Goal: Communication & Community: Answer question/provide support

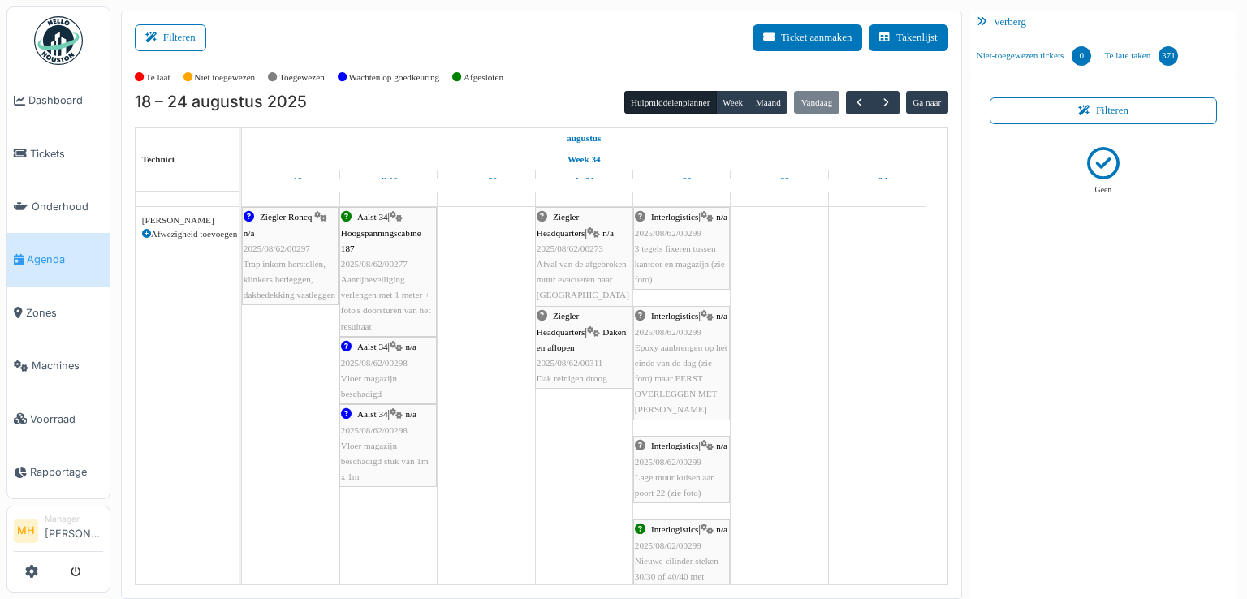
scroll to position [974, 0]
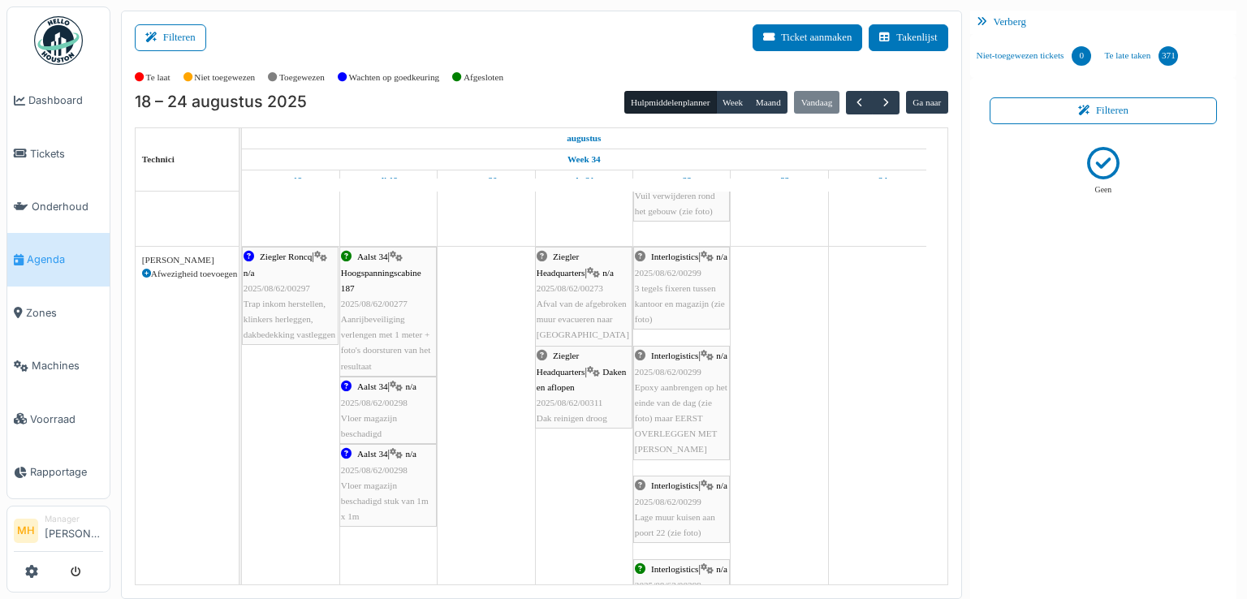
click at [302, 308] on div "Ziegler Roncq | n/a 2025/08/62/00297 Trap inkom herstellen, klinkers herleggen,…" at bounding box center [290, 295] width 93 height 93
click at [289, 257] on span "Ziegler Roncq" at bounding box center [286, 257] width 52 height 10
click at [879, 106] on span "button" at bounding box center [886, 103] width 14 height 14
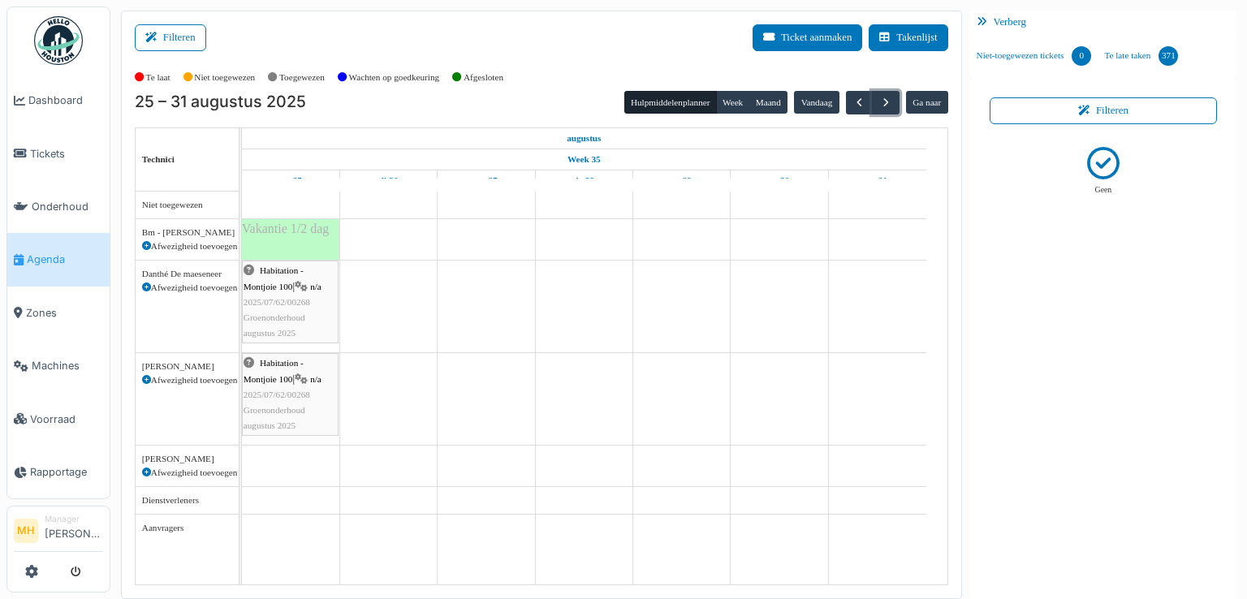
scroll to position [0, 0]
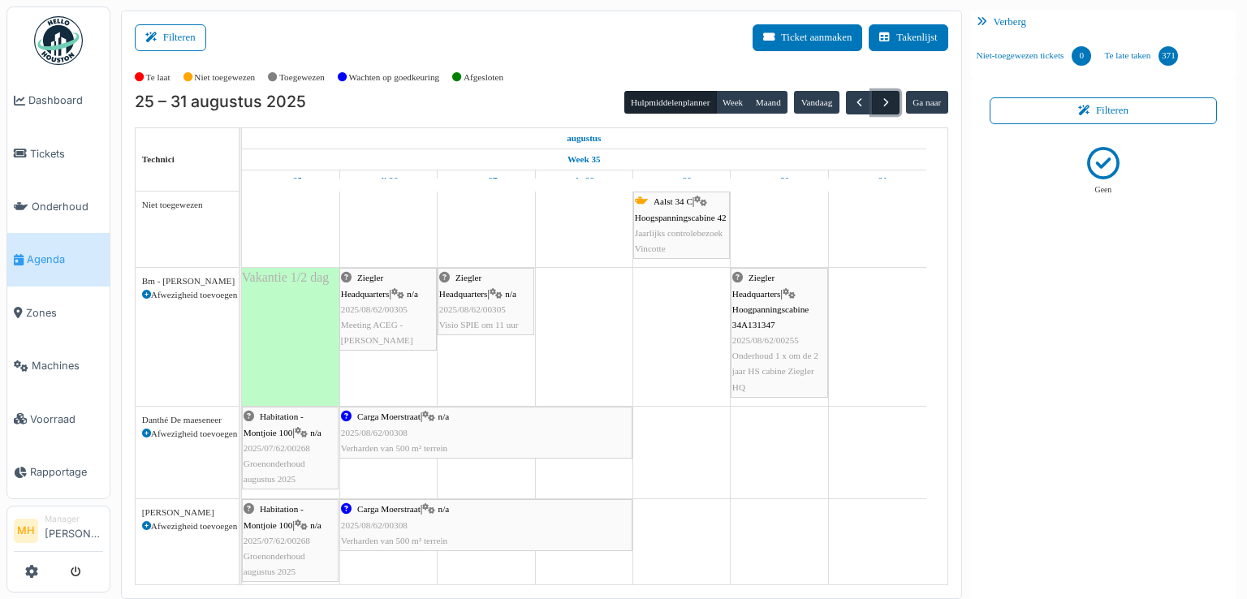
click at [882, 98] on span "button" at bounding box center [886, 103] width 14 height 14
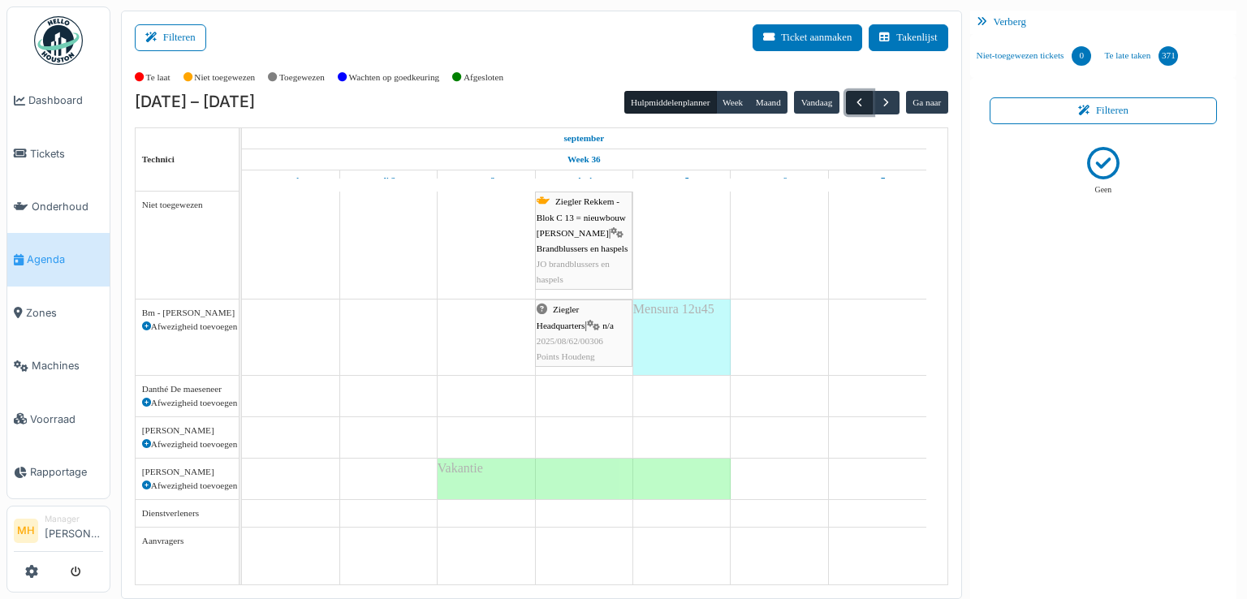
click at [852, 93] on button "button" at bounding box center [859, 103] width 27 height 24
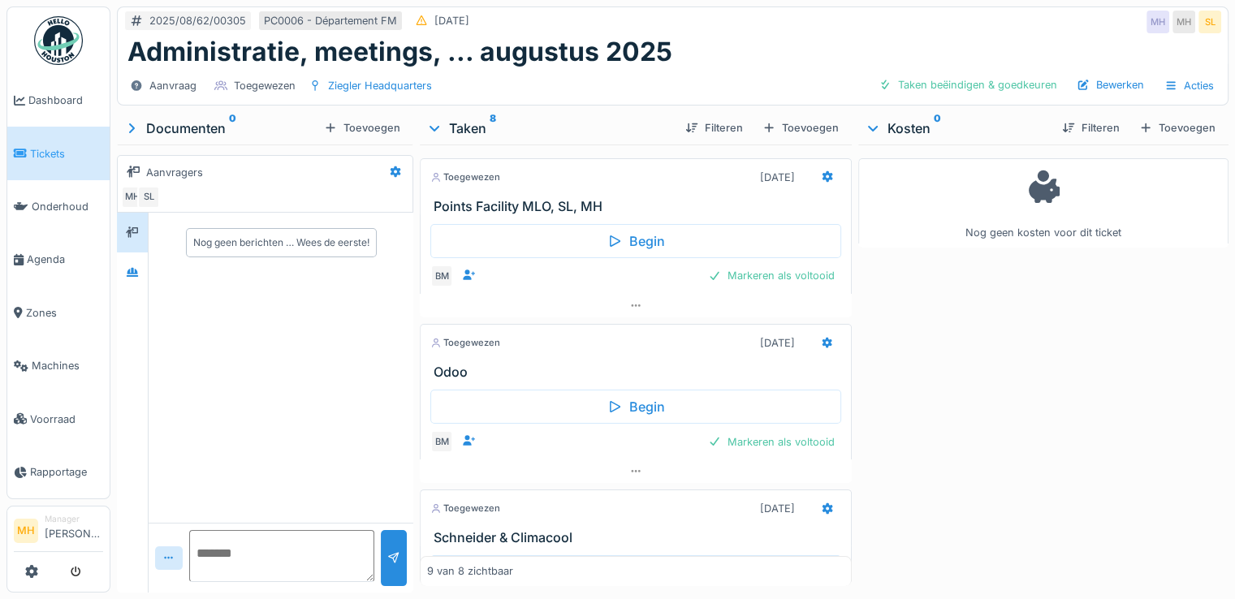
click at [71, 148] on span "Tickets" at bounding box center [66, 153] width 73 height 15
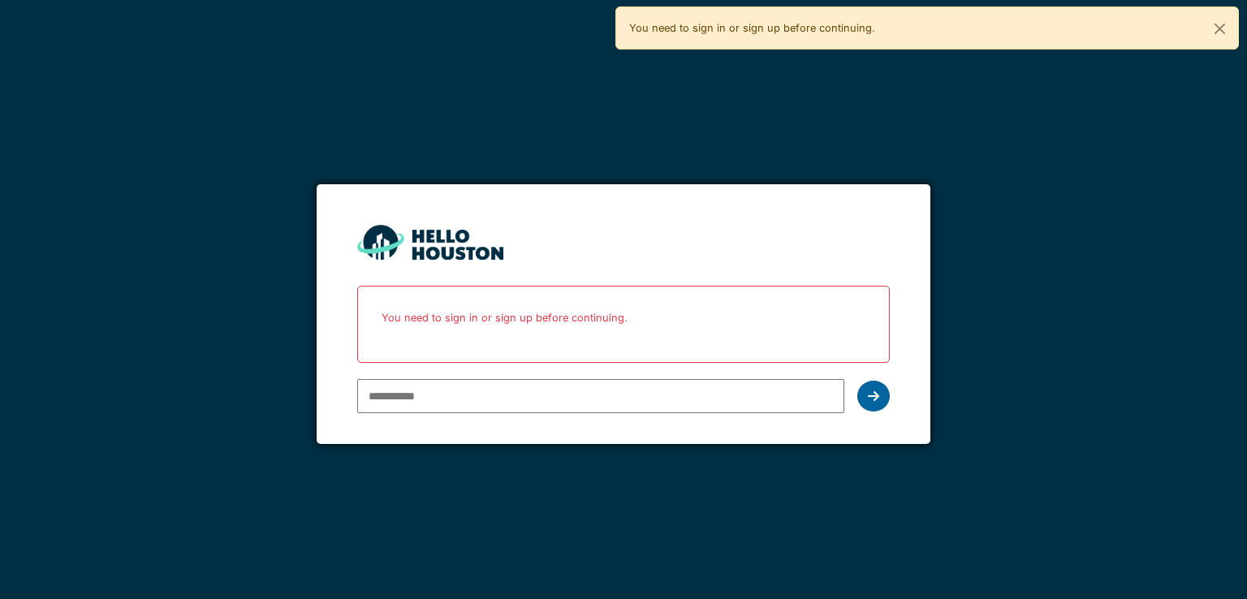
type input "**********"
click at [883, 393] on div at bounding box center [873, 396] width 32 height 31
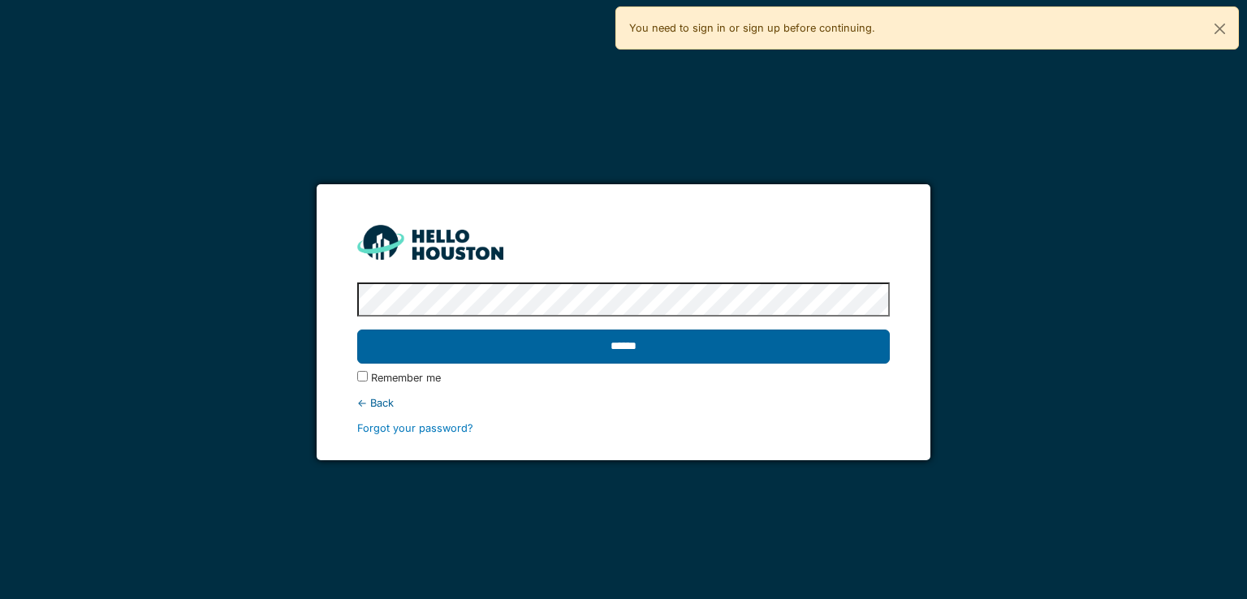
click at [671, 353] on input "******" at bounding box center [623, 347] width 532 height 34
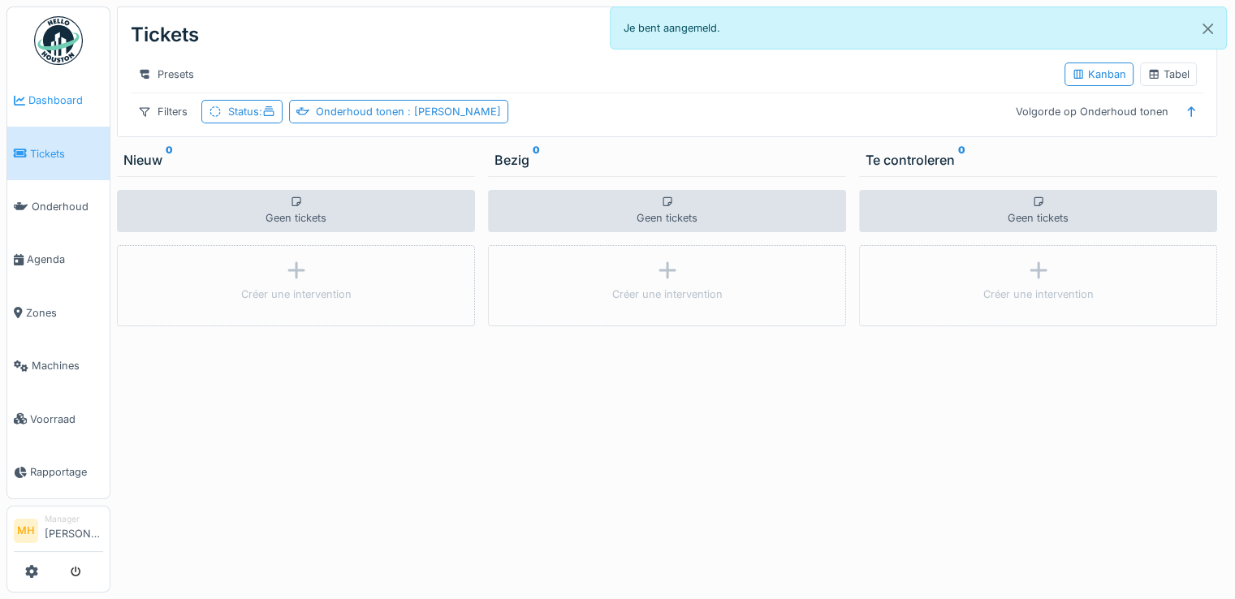
click at [62, 97] on span "Dashboard" at bounding box center [65, 100] width 75 height 15
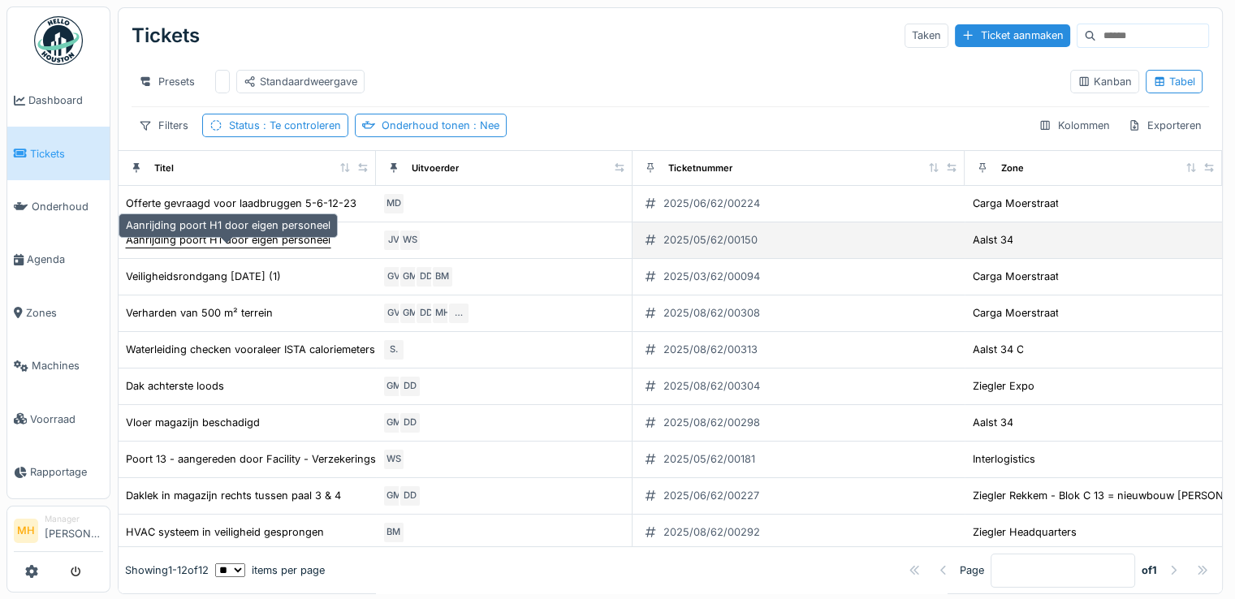
click at [163, 248] on div "Aanrijding poort H1 door eigen personeel" at bounding box center [228, 239] width 205 height 15
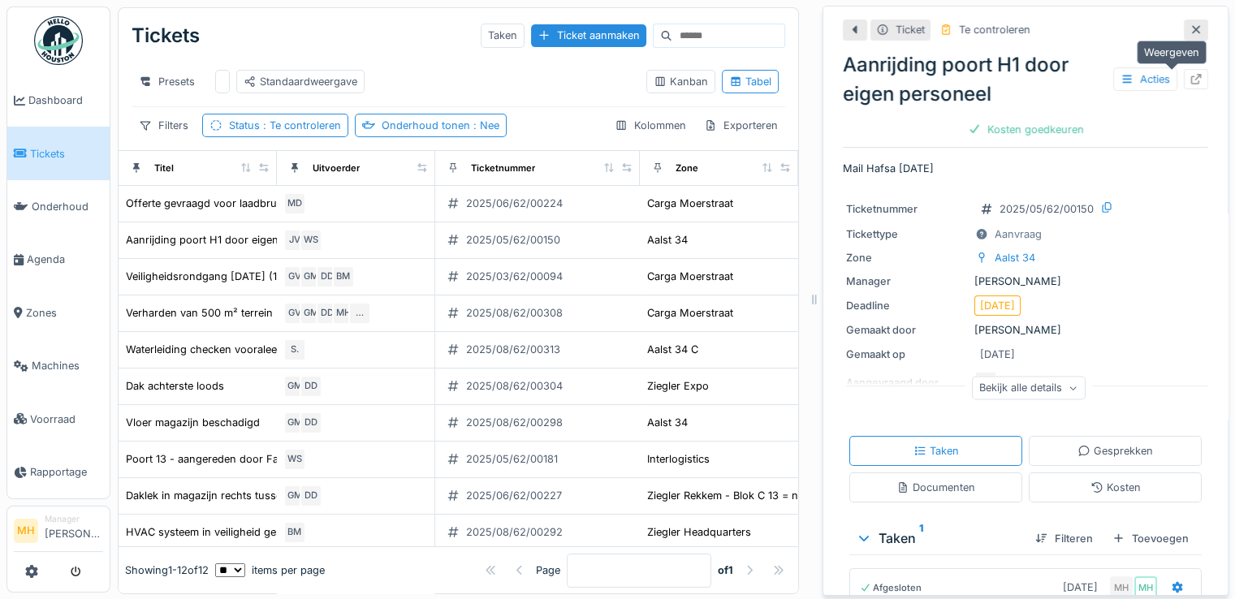
click at [1190, 79] on icon at bounding box center [1196, 79] width 13 height 11
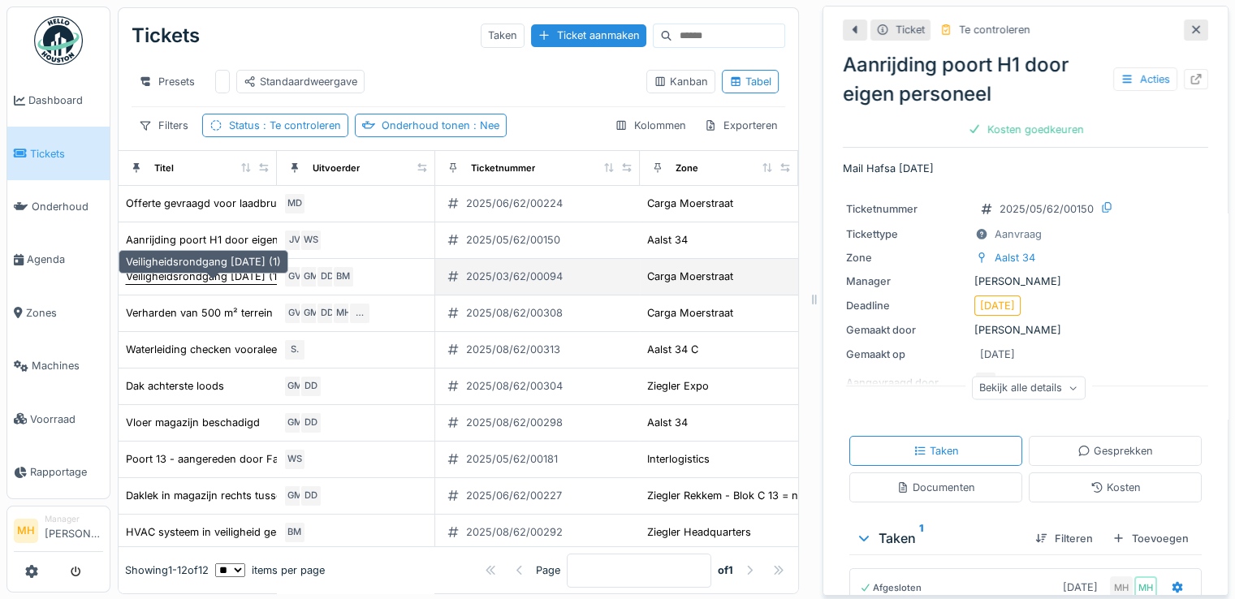
click at [186, 284] on div "Veiligheidsrondgang 25.02.2025 (1)" at bounding box center [203, 276] width 155 height 15
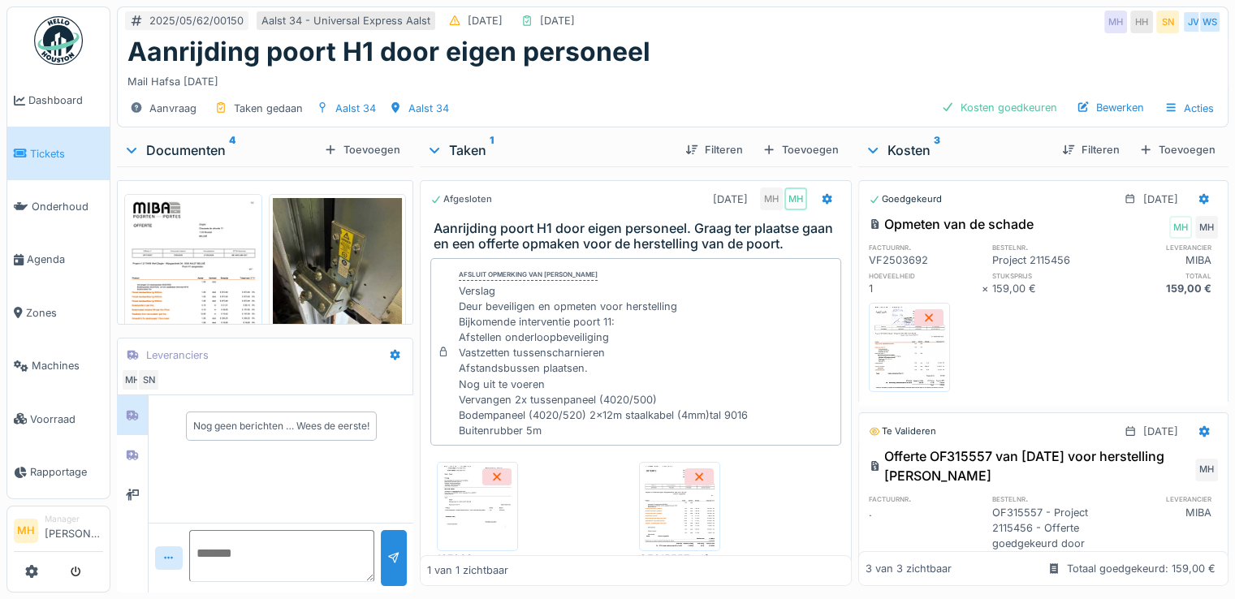
scroll to position [162, 0]
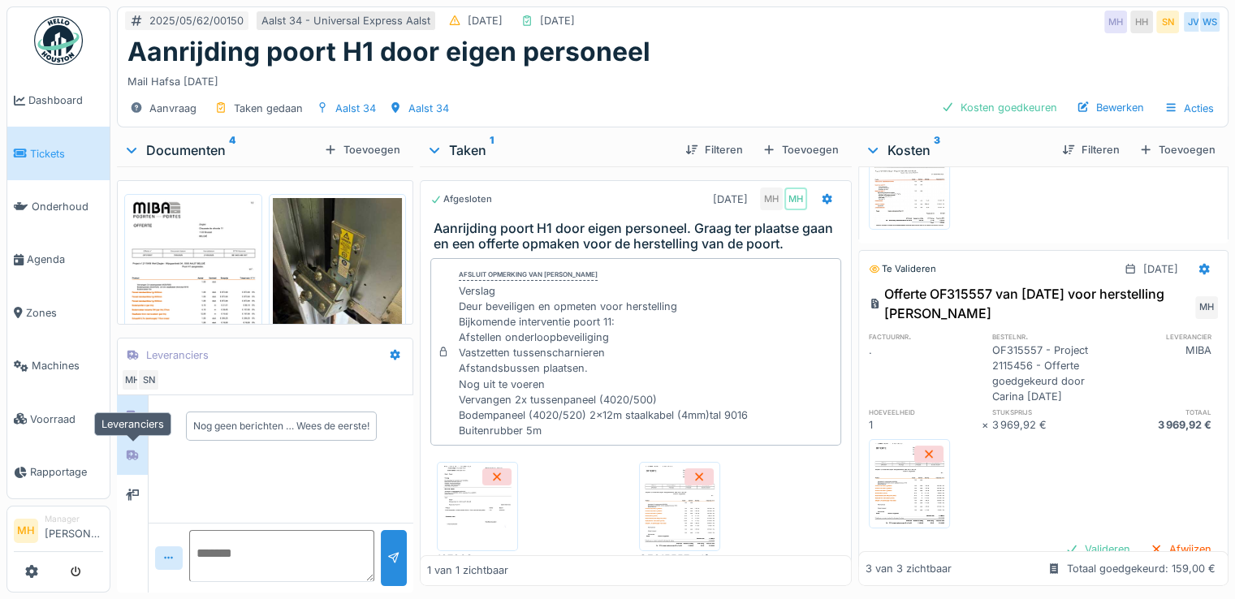
click at [133, 452] on icon at bounding box center [132, 456] width 11 height 10
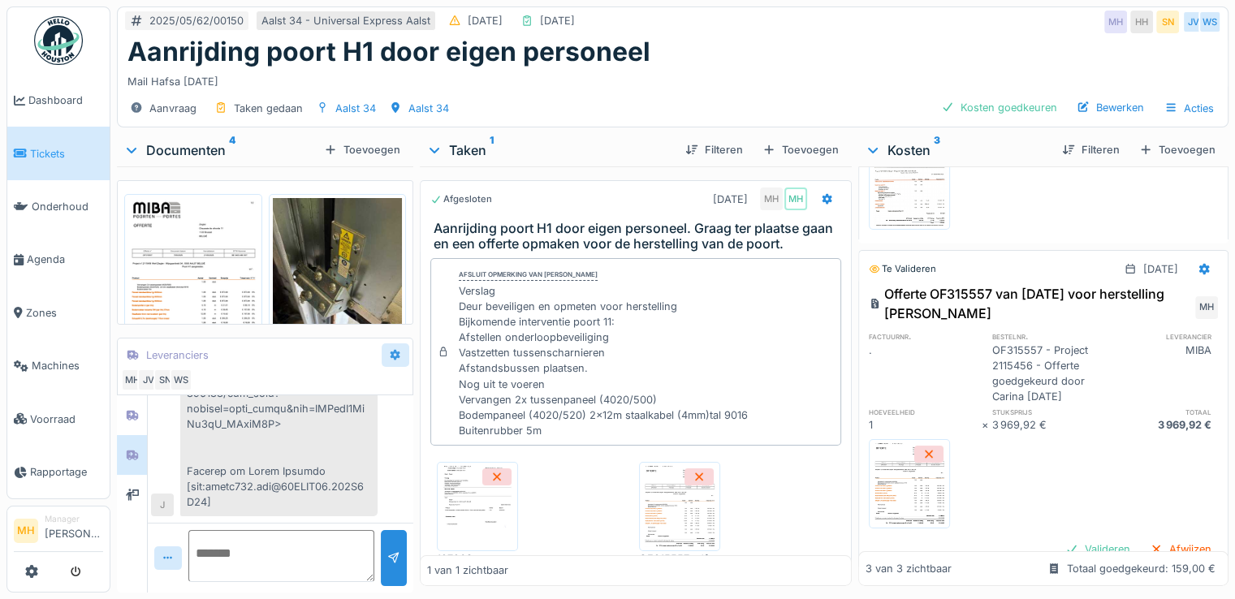
click at [391, 355] on icon at bounding box center [395, 355] width 13 height 11
click at [415, 410] on div "Een gesprek voeren" at bounding box center [449, 415] width 132 height 24
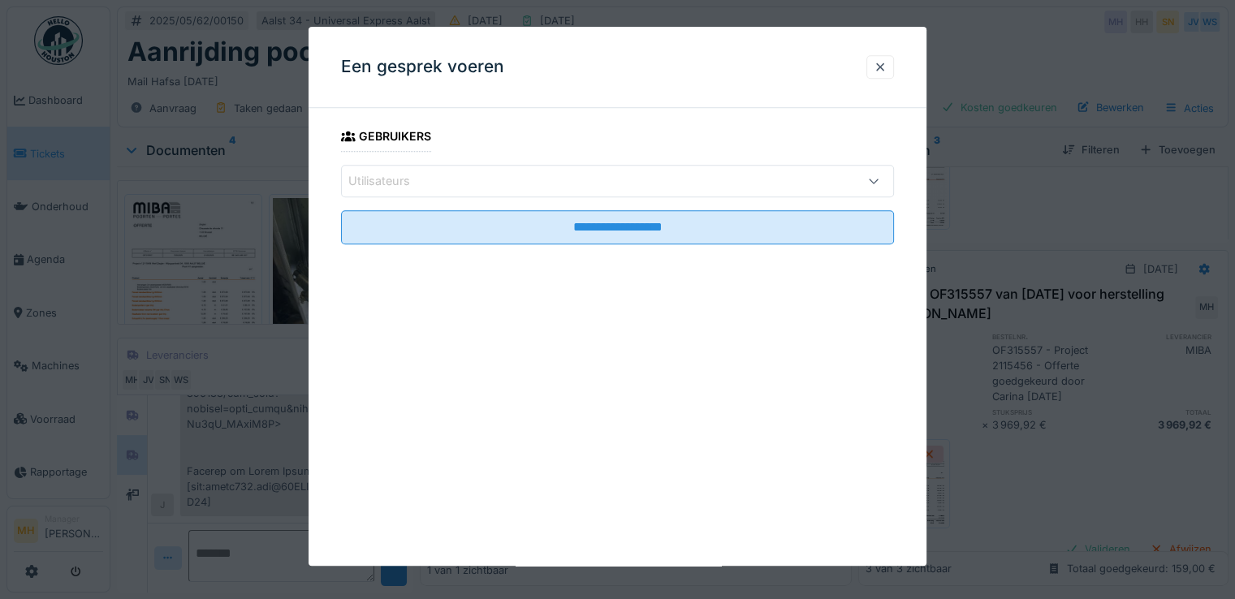
click at [446, 177] on div "Utilisateurs" at bounding box center [583, 181] width 471 height 18
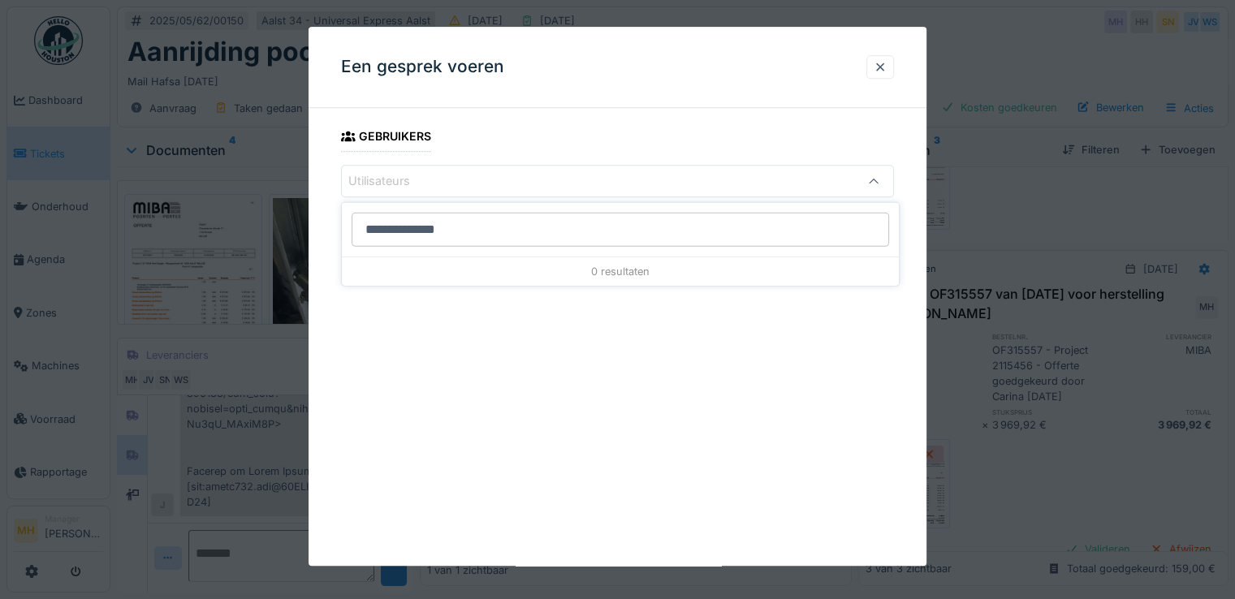
type input "**********"
click at [887, 63] on div at bounding box center [880, 66] width 13 height 15
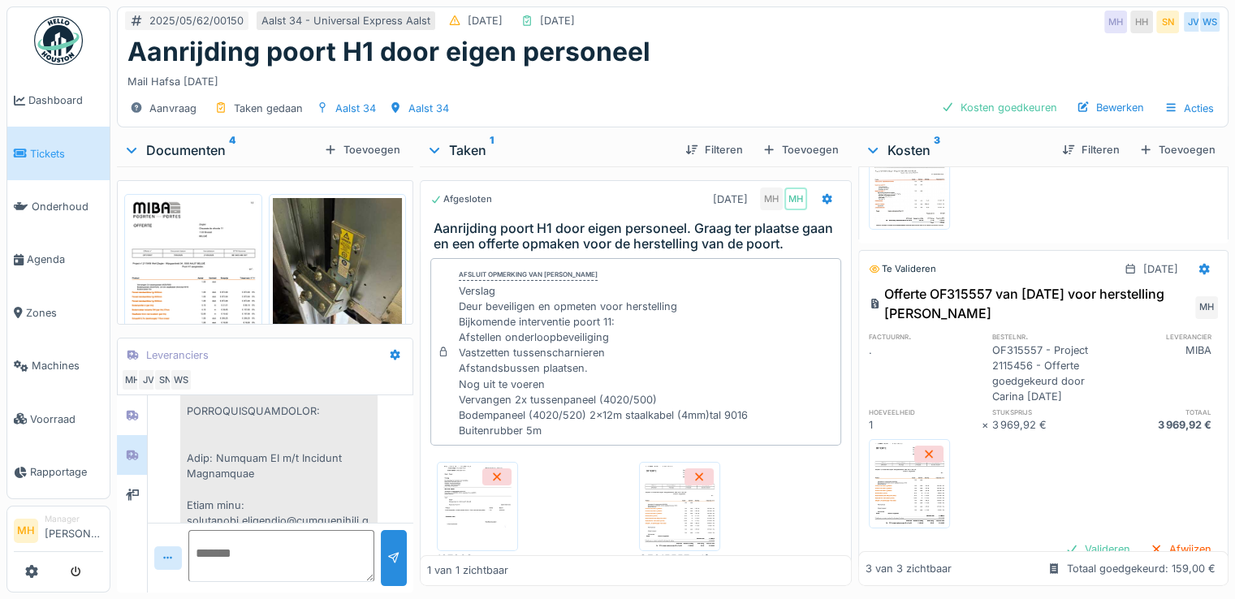
scroll to position [17151, 0]
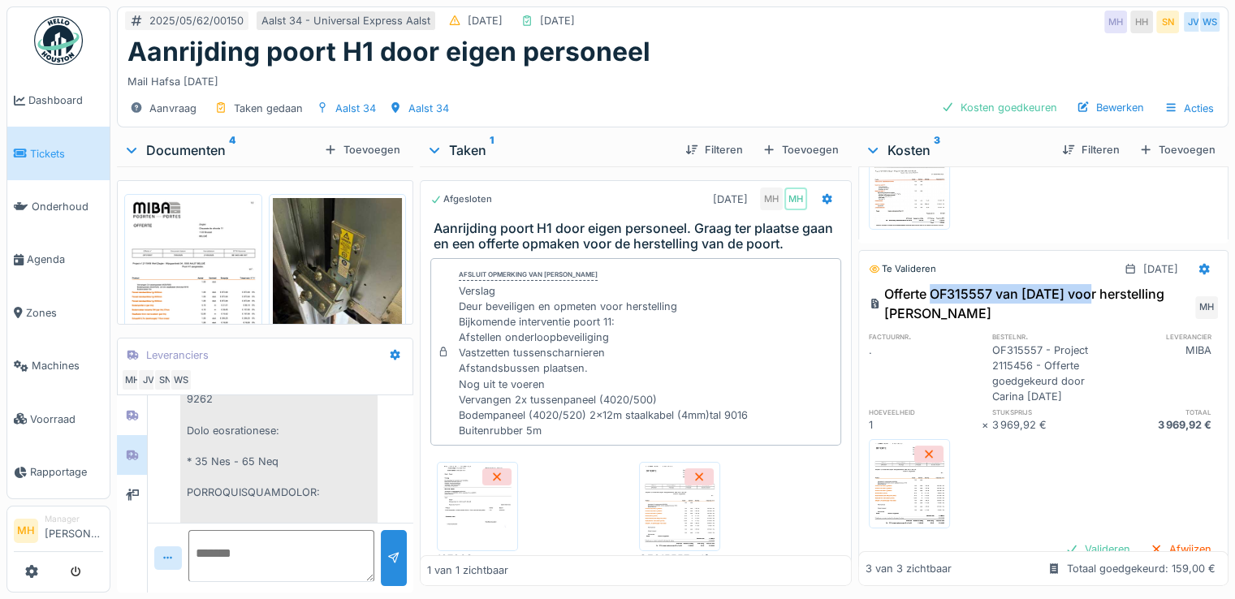
drag, startPoint x: 922, startPoint y: 291, endPoint x: 1084, endPoint y: 293, distance: 161.6
click at [1084, 293] on div "Offerte OF315557 van 07.05.2025 voor herstelling schade" at bounding box center [1030, 303] width 323 height 39
copy div "OF315557 van 07.05.2025"
drag, startPoint x: 247, startPoint y: 546, endPoint x: 278, endPoint y: 546, distance: 30.9
click at [248, 546] on textarea at bounding box center [281, 556] width 186 height 52
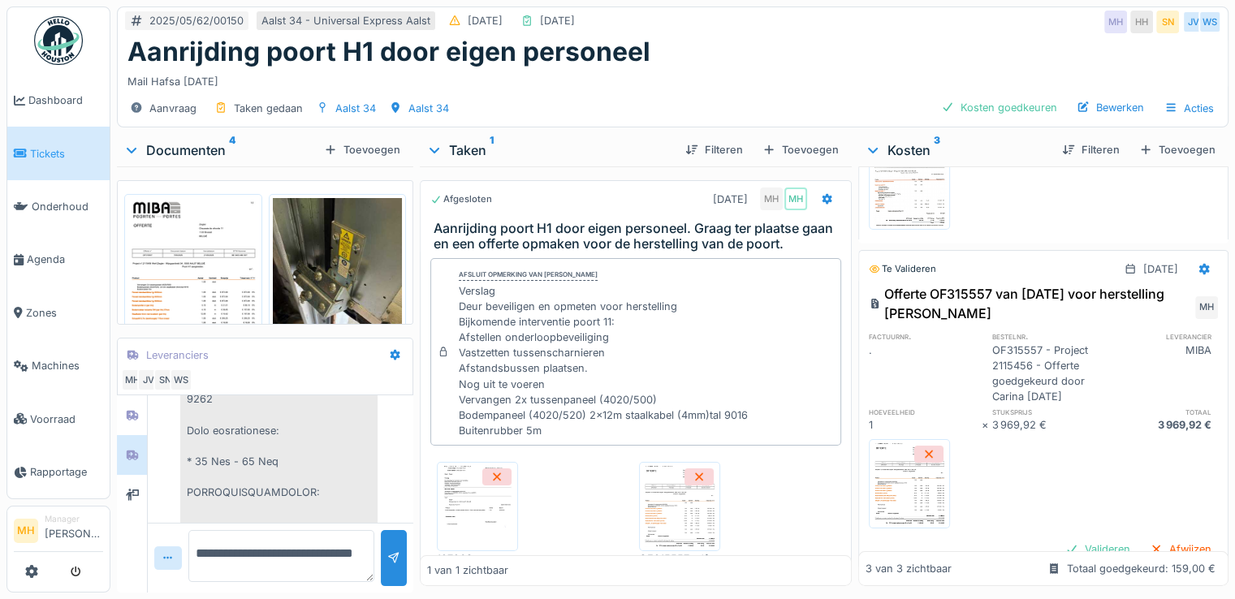
paste textarea "**********"
type textarea "**********"
click at [390, 563] on div at bounding box center [393, 558] width 13 height 15
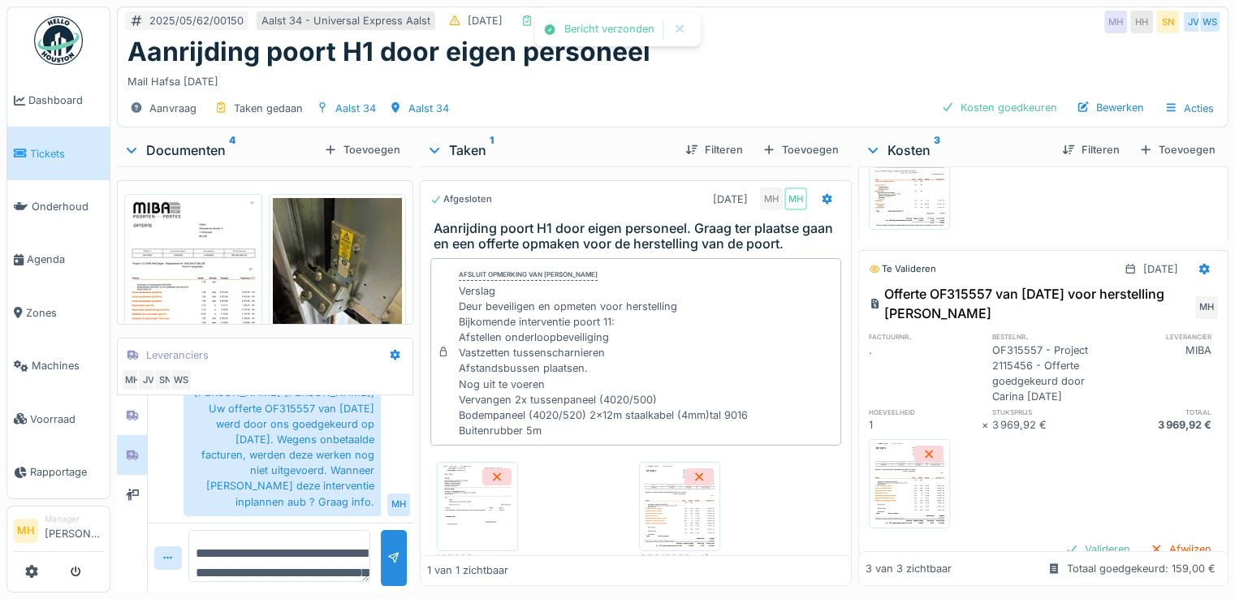
scroll to position [16326, 0]
